Goal: Transaction & Acquisition: Book appointment/travel/reservation

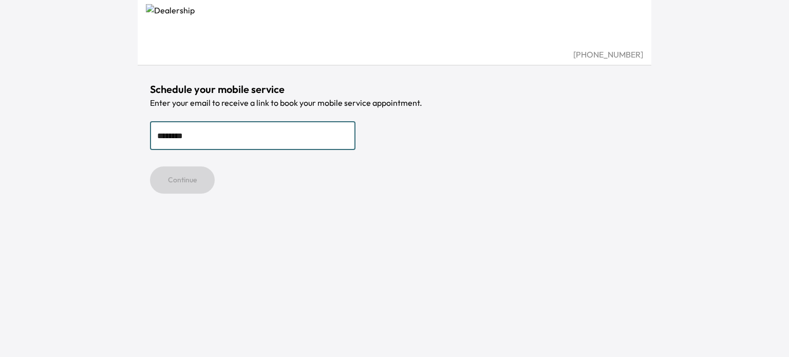
type input "**********"
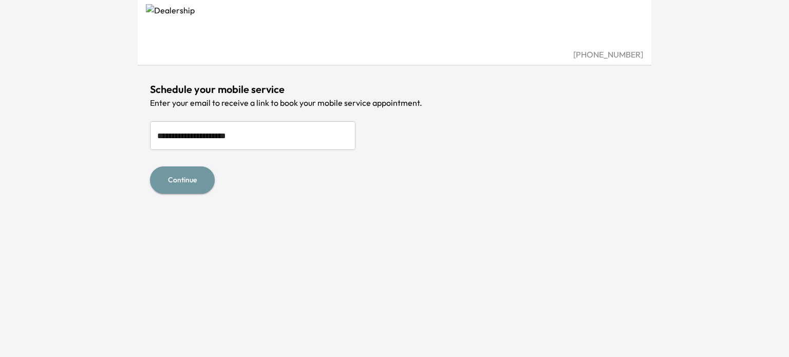
click at [193, 180] on button "Continue" at bounding box center [182, 179] width 65 height 27
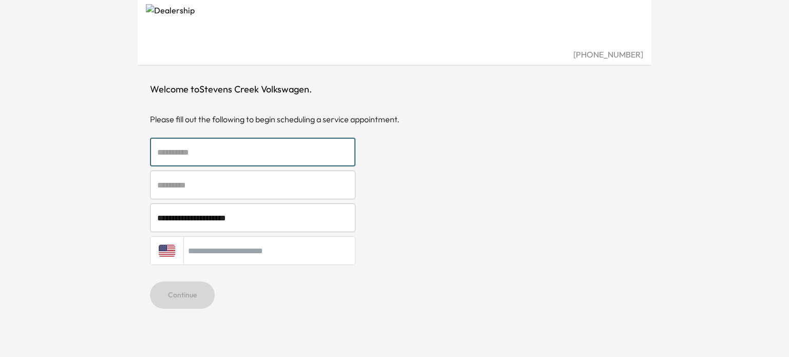
click at [177, 154] on input "text" at bounding box center [252, 152] width 205 height 29
type input "******"
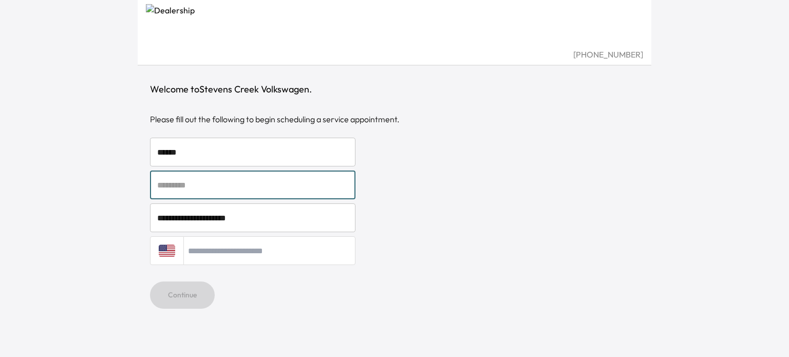
click at [197, 192] on input "text" at bounding box center [252, 184] width 205 height 29
type input "******"
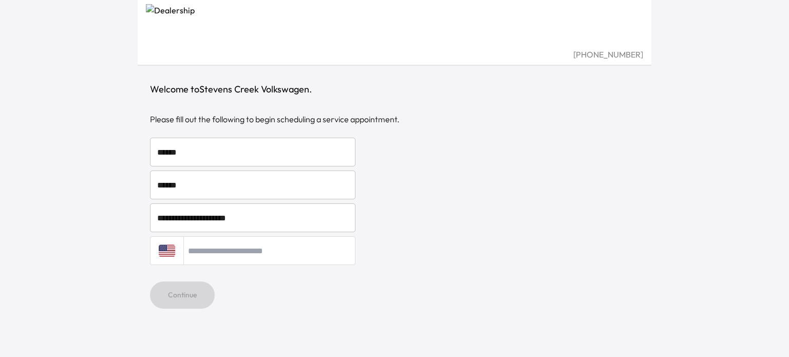
click at [224, 256] on input "tel" at bounding box center [269, 250] width 172 height 29
type input "**********"
click at [192, 289] on button "Continue" at bounding box center [182, 294] width 65 height 27
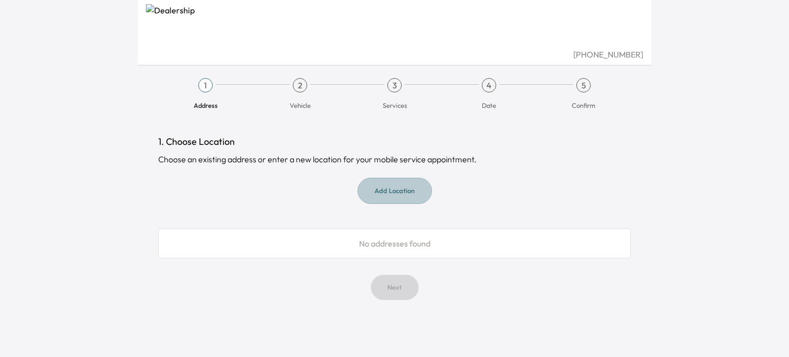
click at [393, 188] on button "Add Location" at bounding box center [394, 191] width 74 height 26
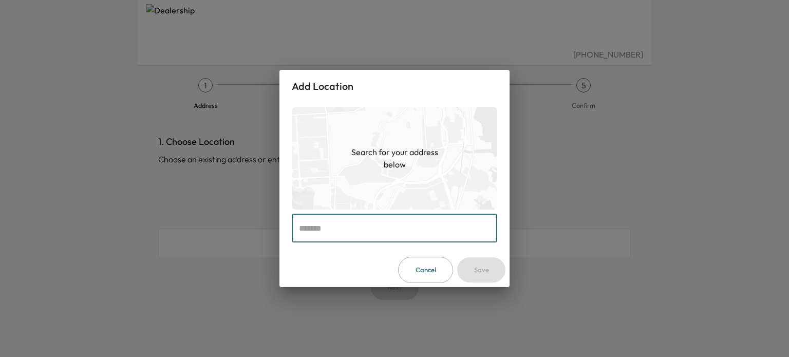
click at [353, 232] on input "text" at bounding box center [394, 228] width 205 height 29
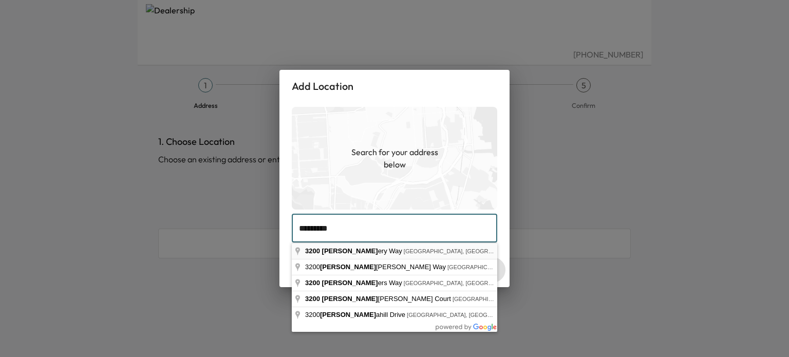
type input "**********"
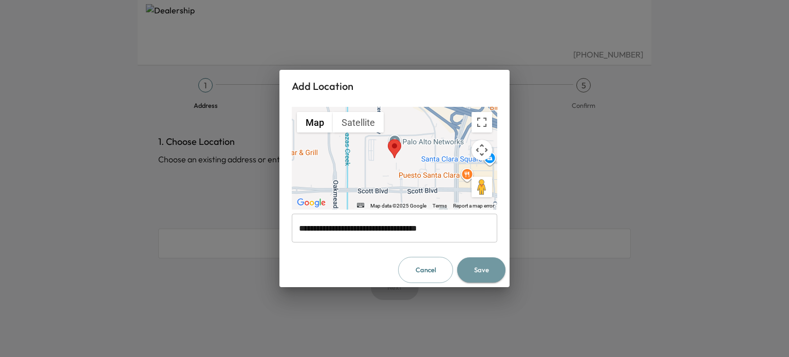
click at [470, 276] on button "Save" at bounding box center [481, 269] width 48 height 25
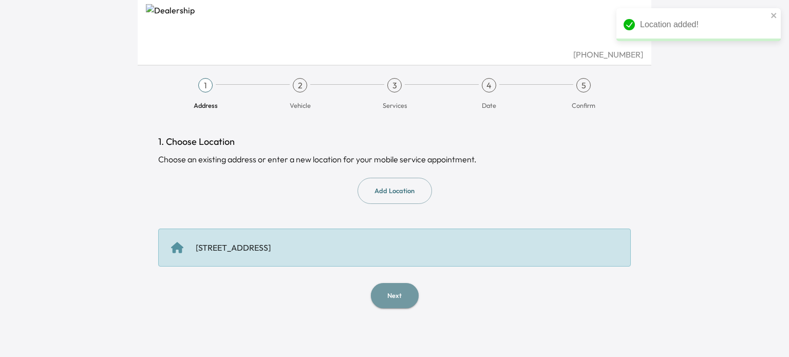
click at [398, 293] on button "Next" at bounding box center [395, 295] width 48 height 25
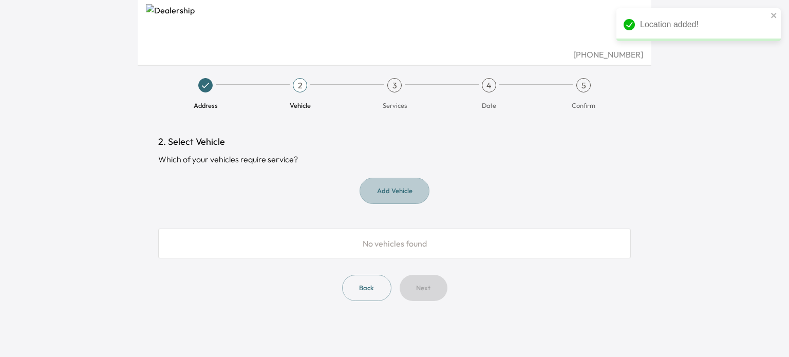
click at [394, 198] on button "Add Vehicle" at bounding box center [394, 191] width 70 height 26
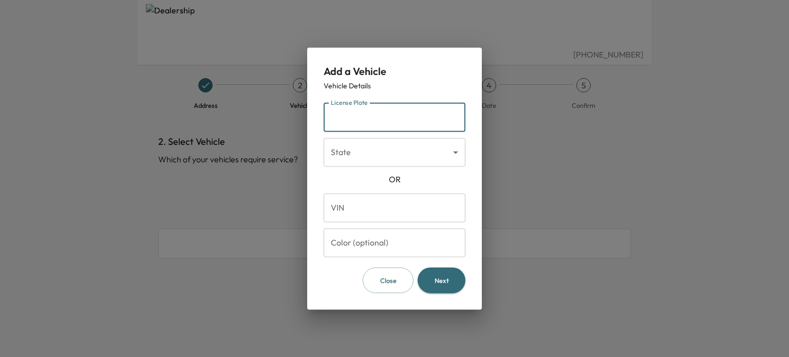
click at [384, 120] on input "License Plate" at bounding box center [395, 117] width 142 height 29
type input "*******"
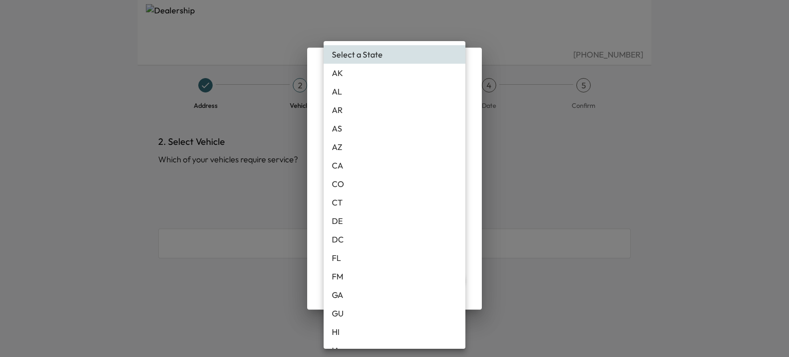
click at [453, 153] on body "[PHONE_NUMBER] Address 2 Vehicle 3 Services 4 Date 5 Confirm 2. Select Vehicle …" at bounding box center [394, 178] width 789 height 357
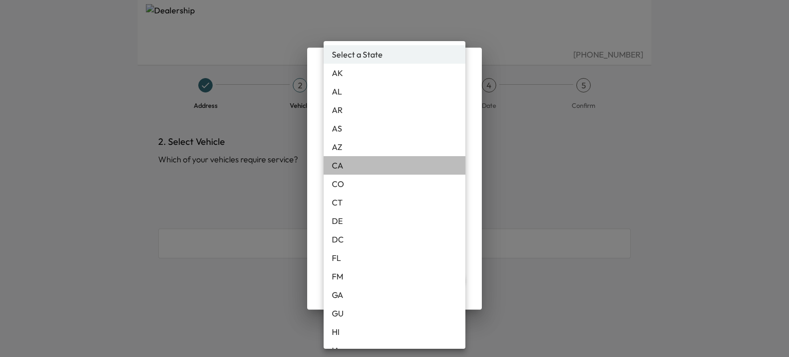
click at [424, 171] on li "CA" at bounding box center [395, 165] width 142 height 18
type input "**"
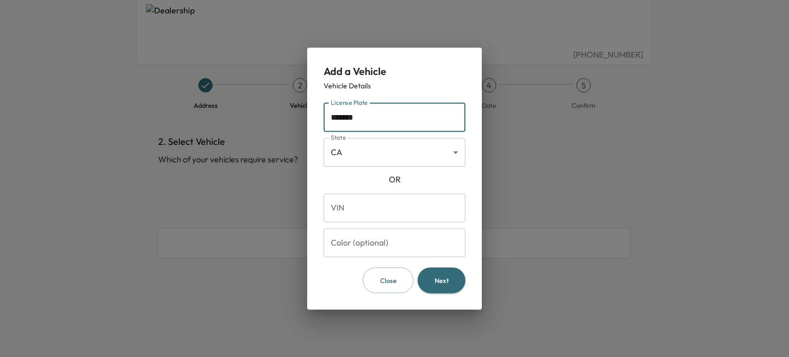
click at [334, 115] on input "*******" at bounding box center [395, 117] width 142 height 29
type input "*******"
click at [443, 279] on button "Next" at bounding box center [441, 280] width 48 height 26
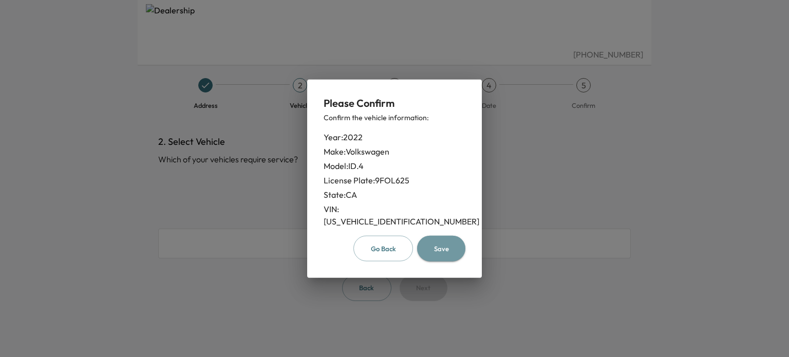
click at [445, 246] on button "Save" at bounding box center [441, 248] width 48 height 26
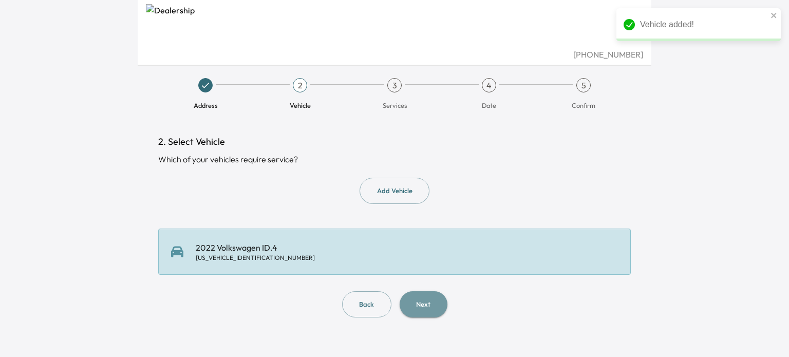
click at [417, 314] on button "Next" at bounding box center [424, 304] width 48 height 26
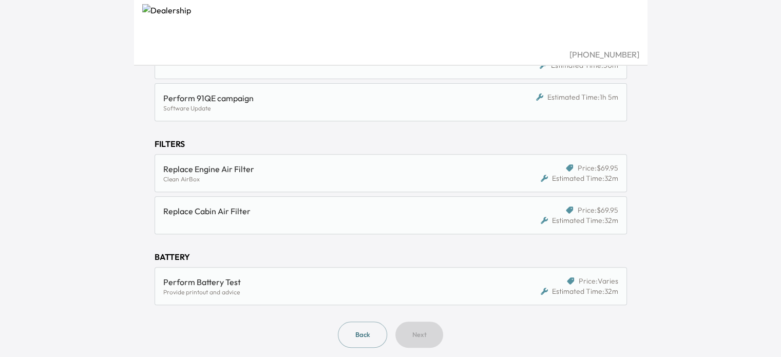
scroll to position [399, 0]
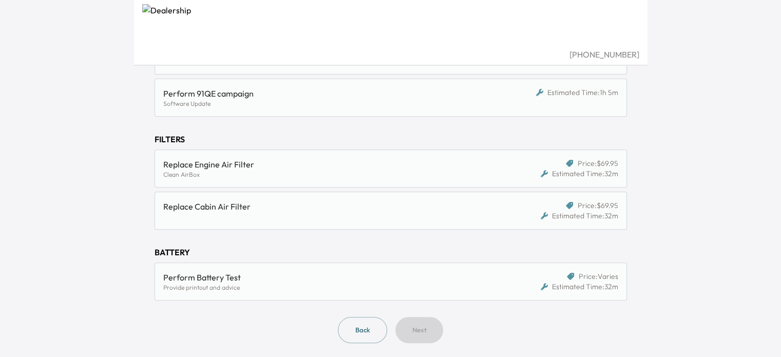
click at [600, 272] on span "Price: Varies" at bounding box center [599, 276] width 40 height 10
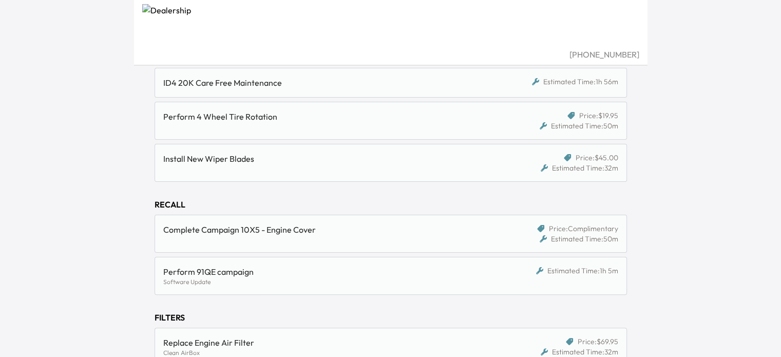
scroll to position [219, 0]
click at [523, 265] on div "Perform 91QE campaign Software Update Estimated Time: 1h 5m" at bounding box center [391, 278] width 472 height 38
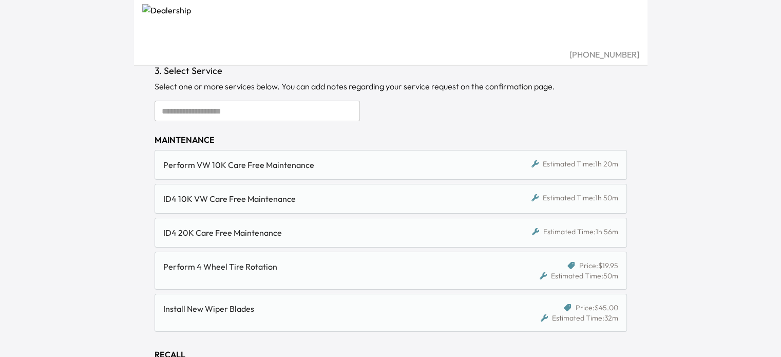
scroll to position [72, 0]
click at [329, 201] on div "ID4 10K VW Care Free Maintenance" at bounding box center [329, 198] width 333 height 12
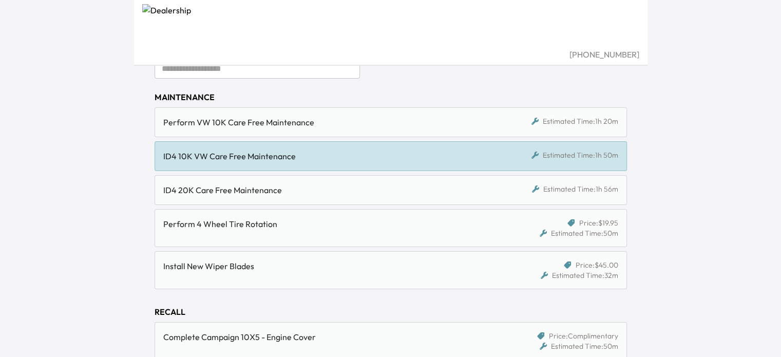
scroll to position [113, 0]
click at [561, 158] on div "Estimated Time: 1h 50m" at bounding box center [574, 155] width 87 height 10
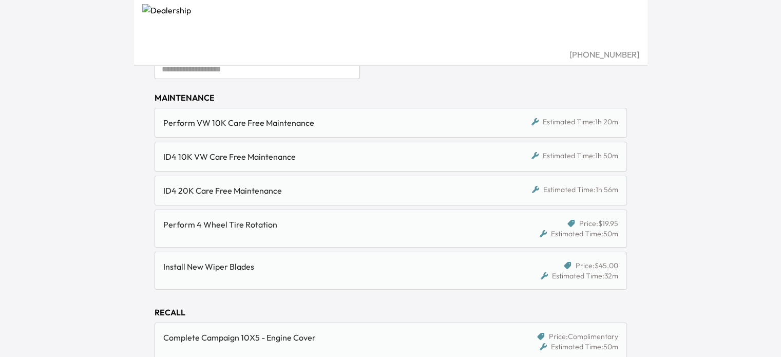
click at [561, 158] on div "Estimated Time: 1h 50m" at bounding box center [574, 155] width 87 height 10
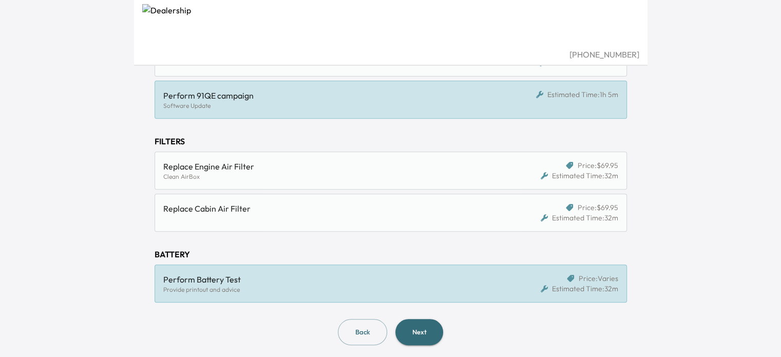
scroll to position [399, 0]
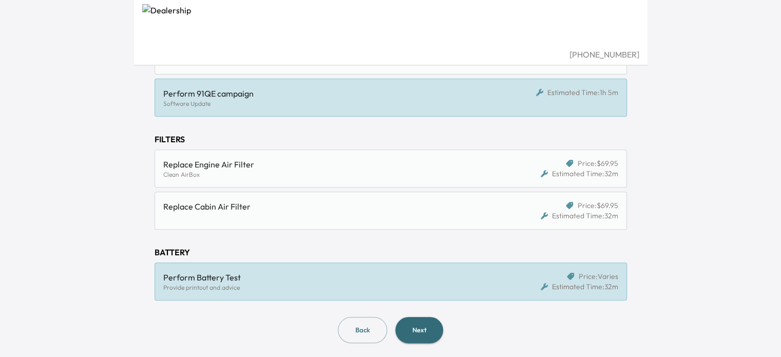
click at [577, 284] on div "Estimated Time: 32m" at bounding box center [580, 286] width 78 height 10
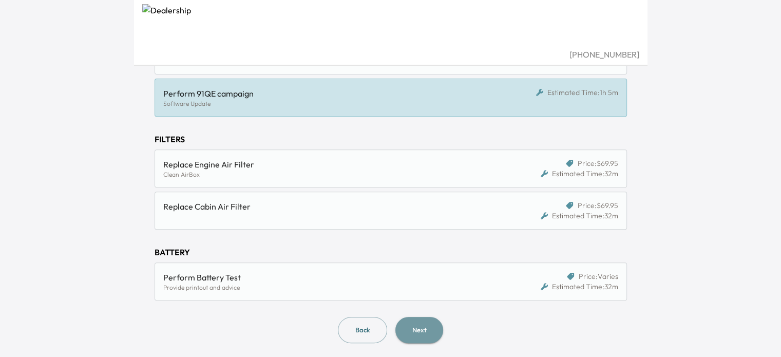
click at [414, 326] on button "Next" at bounding box center [419, 330] width 48 height 26
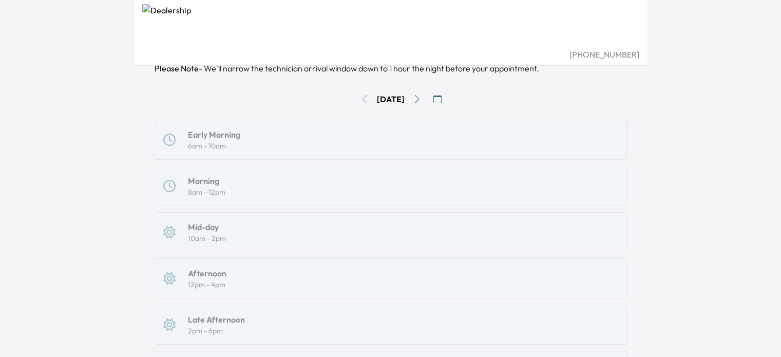
scroll to position [102, 0]
click at [421, 97] on icon "Go to next day" at bounding box center [417, 98] width 8 height 8
click at [360, 96] on icon "Go to previous day" at bounding box center [364, 98] width 8 height 8
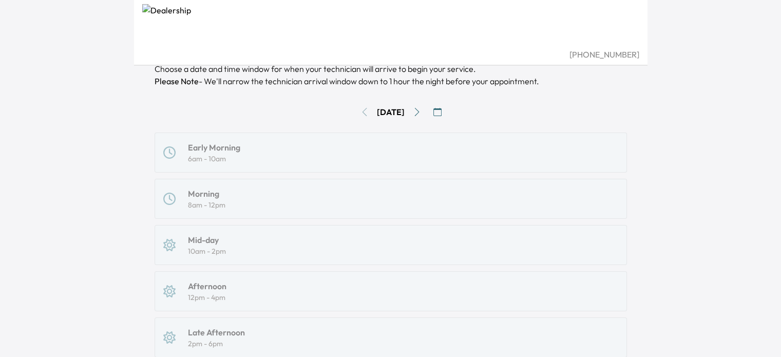
scroll to position [86, 0]
click at [424, 119] on button "Go to next day" at bounding box center [417, 114] width 16 height 16
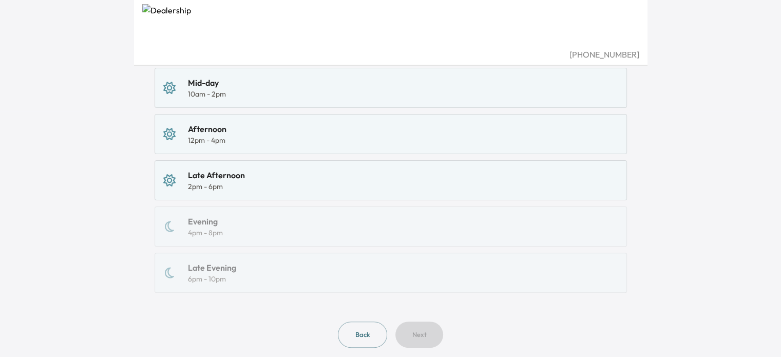
scroll to position [165, 0]
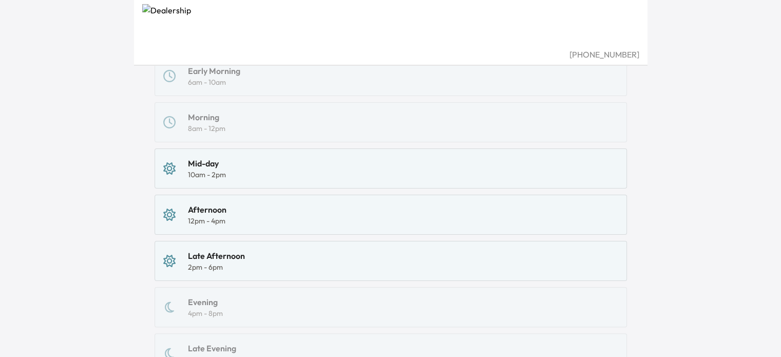
click at [340, 216] on div "Afternoon 12pm - 4pm" at bounding box center [390, 214] width 455 height 23
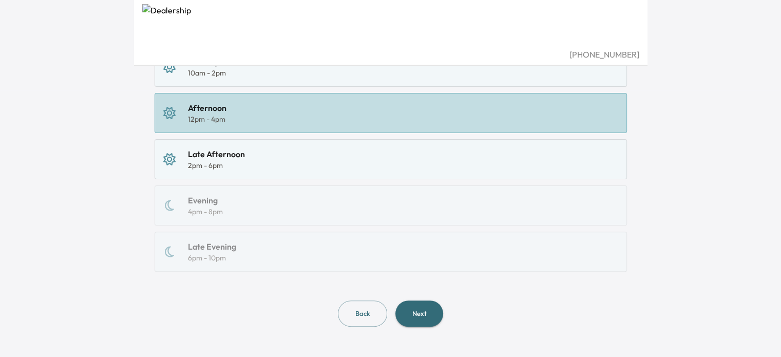
scroll to position [267, 0]
click at [422, 315] on button "Next" at bounding box center [419, 313] width 48 height 26
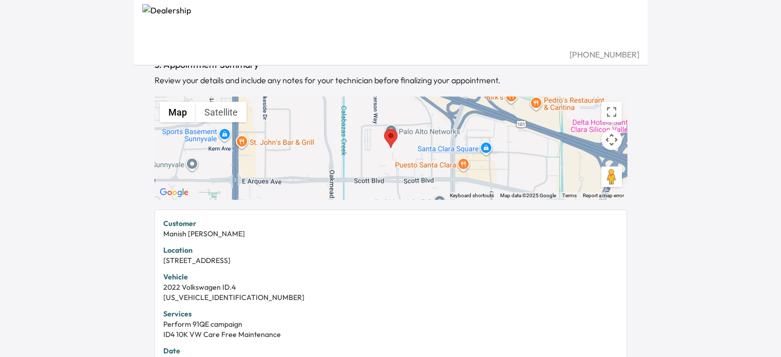
scroll to position [74, 0]
